Goal: Information Seeking & Learning: Learn about a topic

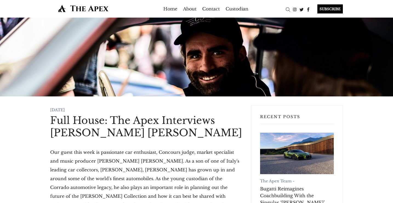
click at [97, 9] on img at bounding box center [83, 8] width 67 height 8
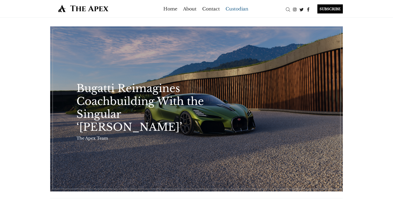
click at [239, 9] on link "Custodian" at bounding box center [237, 8] width 23 height 9
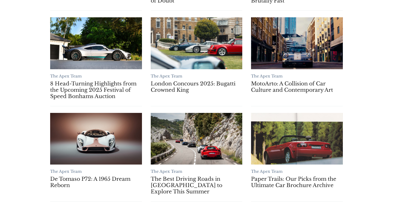
scroll to position [402, 0]
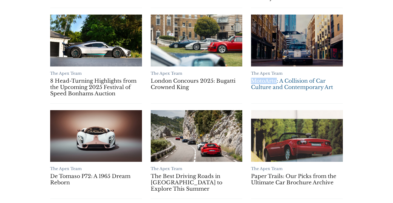
drag, startPoint x: 250, startPoint y: 80, endPoint x: 278, endPoint y: 82, distance: 28.1
click at [278, 82] on div "The Apex Team MotoArto: A Collision of Car Culture and Contemporary Art" at bounding box center [297, 62] width 101 height 95
copy link "MotoArto"
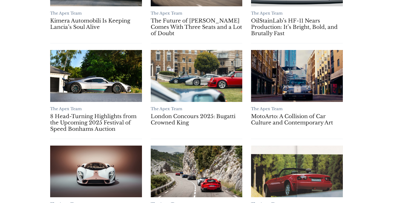
scroll to position [359, 0]
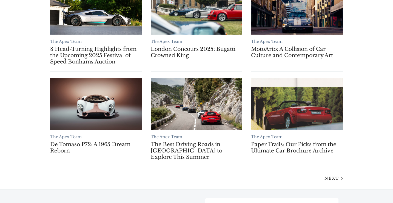
scroll to position [435, 0]
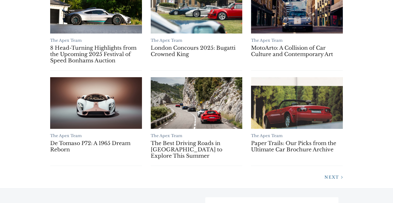
click at [333, 174] on span "Next" at bounding box center [332, 176] width 15 height 5
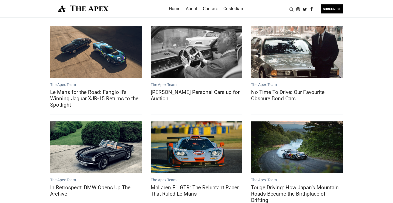
click at [326, 10] on div "SUBSCRIBE" at bounding box center [332, 8] width 22 height 9
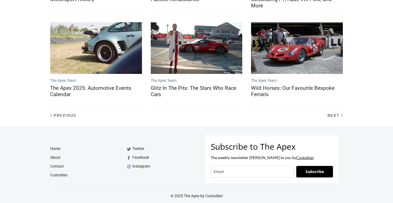
scroll to position [289, 0]
click at [334, 116] on span "Next" at bounding box center [334, 115] width 12 height 4
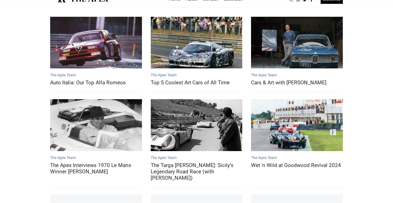
scroll to position [11, 0]
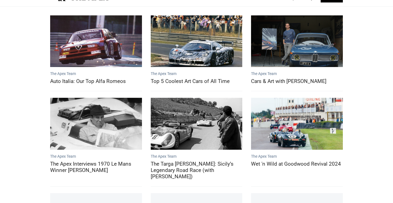
click at [357, 85] on div "The Apex Team Auto Italia: Our Top Alfa Romeos The Apex Team Top 5 Coolest Art …" at bounding box center [196, 203] width 393 height 392
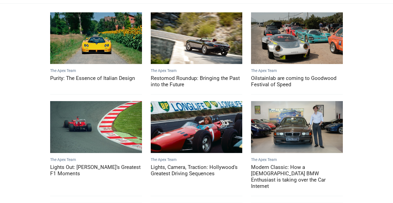
scroll to position [11, 0]
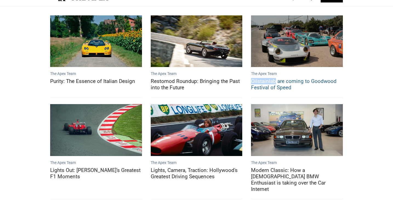
drag, startPoint x: 248, startPoint y: 81, endPoint x: 276, endPoint y: 81, distance: 27.4
click at [276, 81] on div "The Apex Team Oilstainlab are coming to Goodwood Festival of Speed" at bounding box center [297, 59] width 101 height 89
copy link "Oilstainlab"
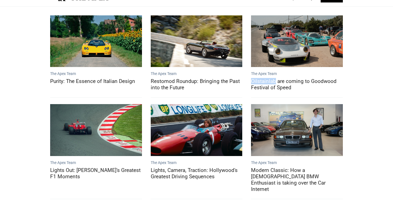
click at [369, 105] on div "The Apex Team Purity: The Essence of Italian Design The Apex Team Restomod Roun…" at bounding box center [196, 206] width 393 height 398
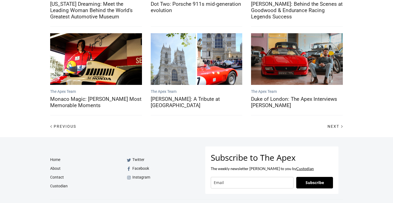
scroll to position [283, 0]
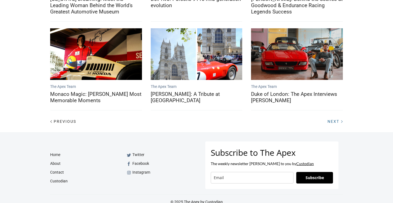
click at [335, 119] on span "Next" at bounding box center [334, 121] width 12 height 4
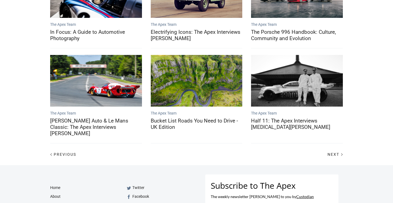
scroll to position [252, 0]
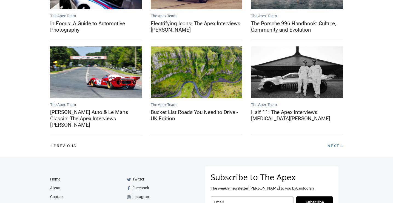
click at [338, 143] on span "Next" at bounding box center [334, 145] width 12 height 4
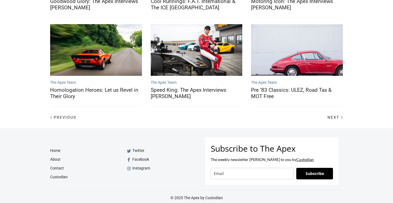
scroll to position [271, 0]
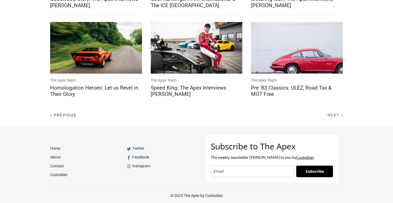
click at [339, 114] on div at bounding box center [342, 115] width 7 height 7
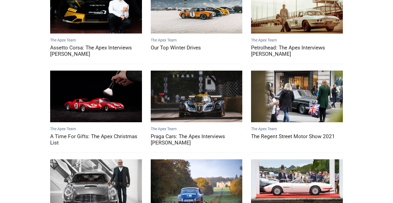
scroll to position [143, 0]
